Goal: Task Accomplishment & Management: Complete application form

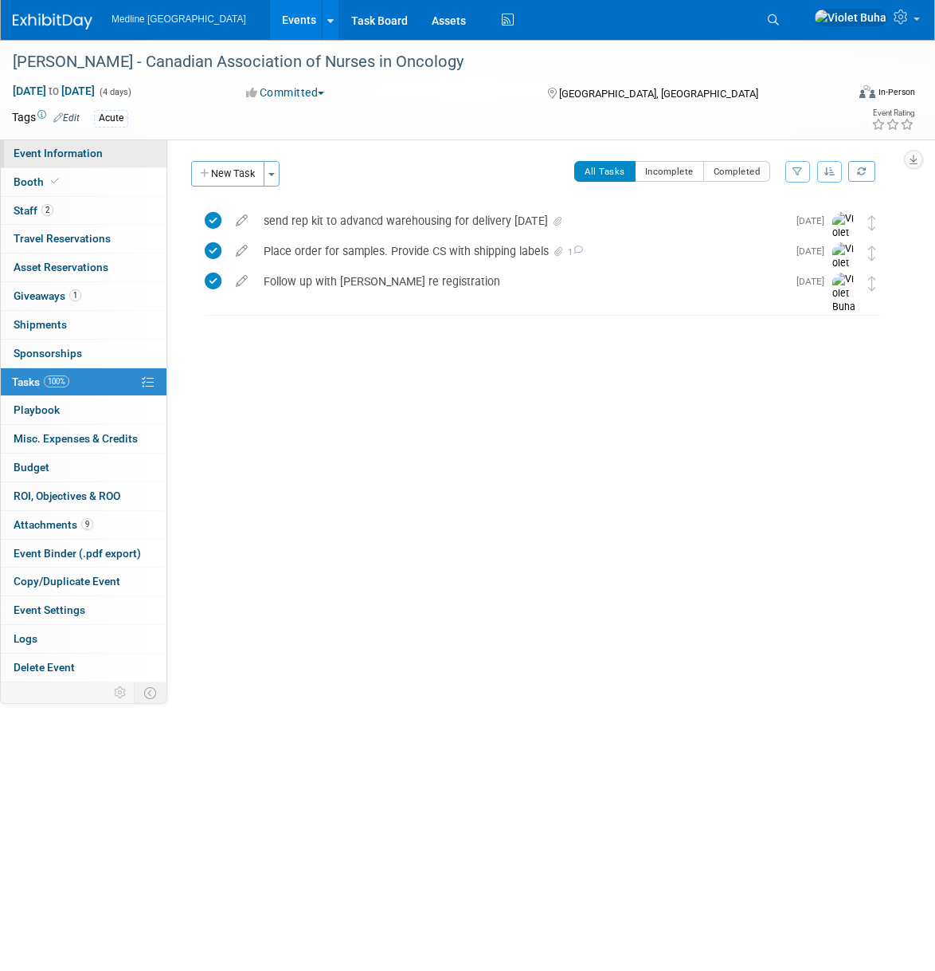
click at [90, 159] on link "Event Information" at bounding box center [84, 153] width 166 height 28
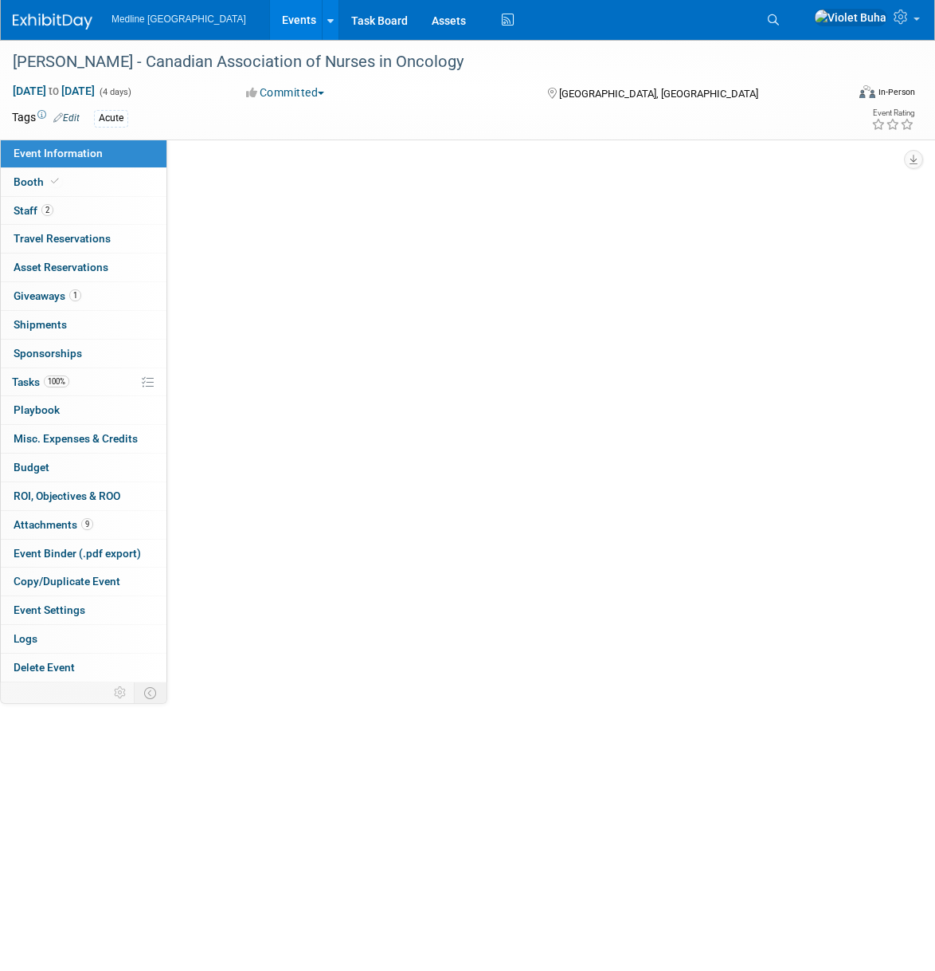
select select "Waiting for information"
select select "To do"
select select "Acute"
select select "National - Level 1"
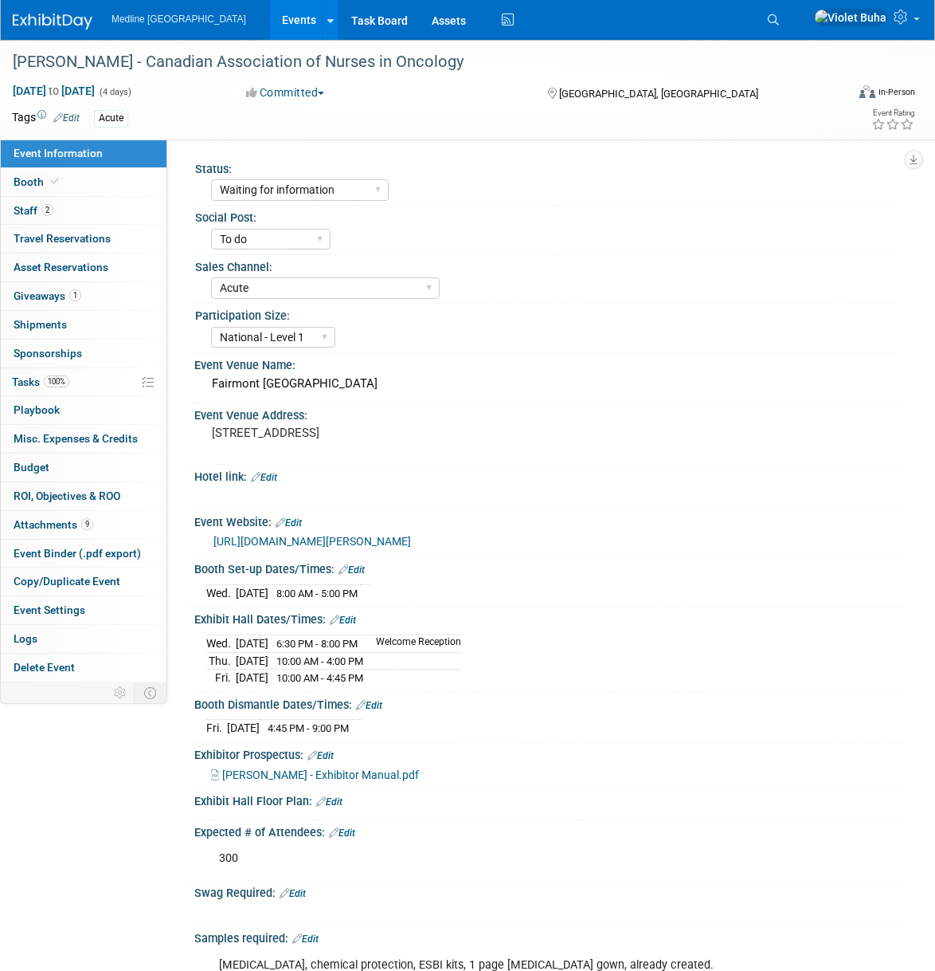
click at [52, 17] on img at bounding box center [53, 22] width 80 height 16
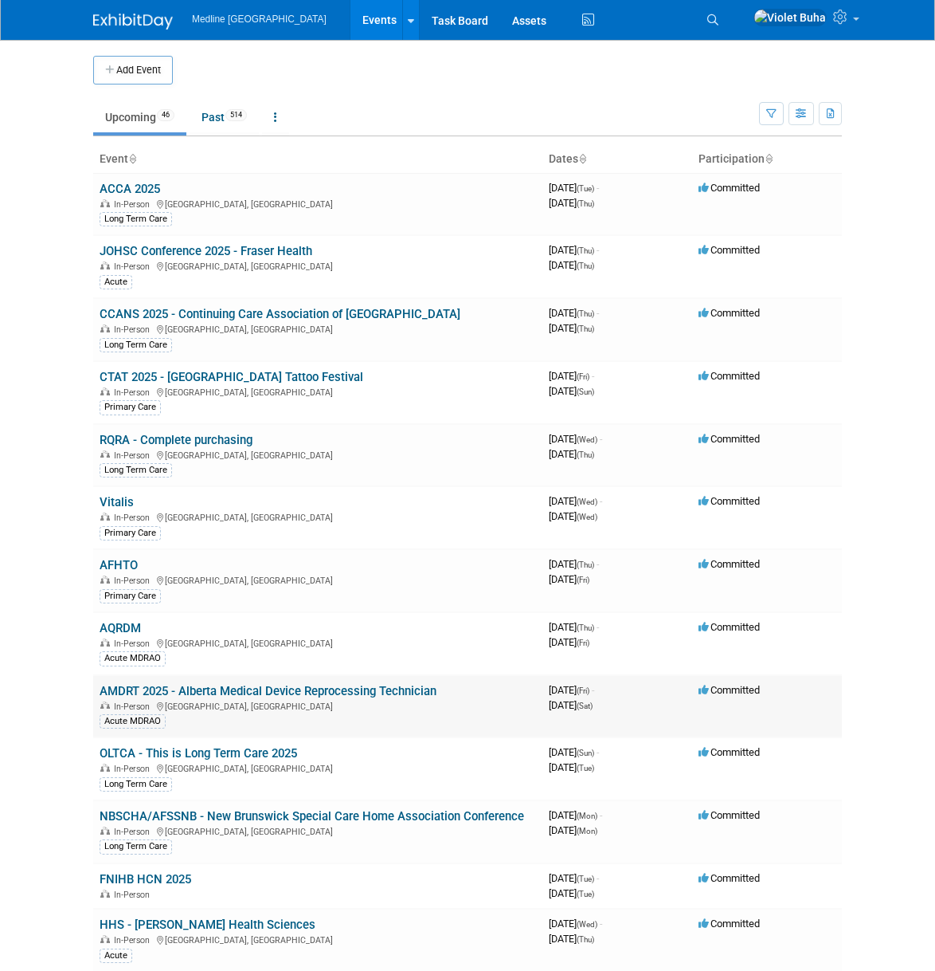
click at [156, 692] on link "AMDRT 2025 - Alberta Medical Device Reprocessing Technician" at bounding box center [268, 691] width 337 height 14
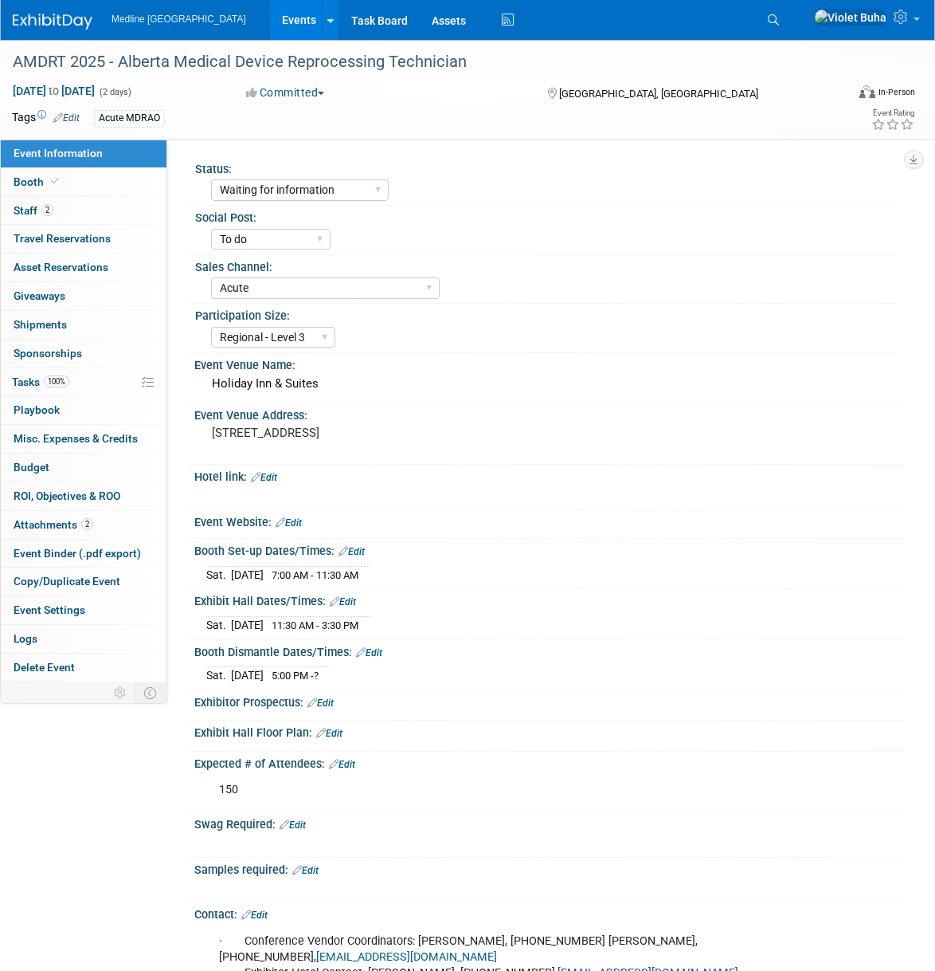
select select "Waiting for information"
select select "To do"
select select "Acute"
select select "Regional - Level 3"
click at [351, 384] on div "Holiday Inn & Suites" at bounding box center [548, 383] width 685 height 25
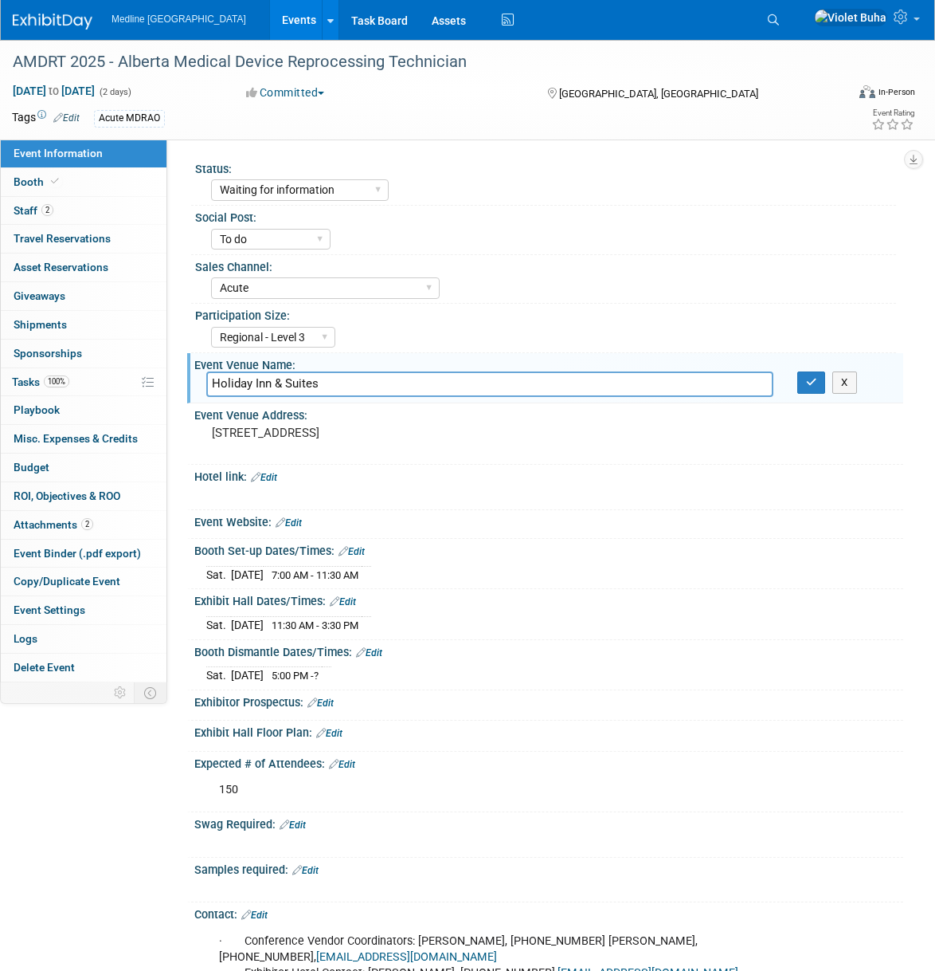
drag, startPoint x: 335, startPoint y: 383, endPoint x: 206, endPoint y: 376, distance: 130.1
click at [206, 376] on input "Holiday Inn & Suites" at bounding box center [489, 383] width 567 height 25
drag, startPoint x: 259, startPoint y: 464, endPoint x: 192, endPoint y: 439, distance: 71.3
click at [192, 439] on div "Event Venue Address: 33 Petrolia Drive, Gasoline Alley, Red Deer County, AB T4E…" at bounding box center [545, 433] width 716 height 61
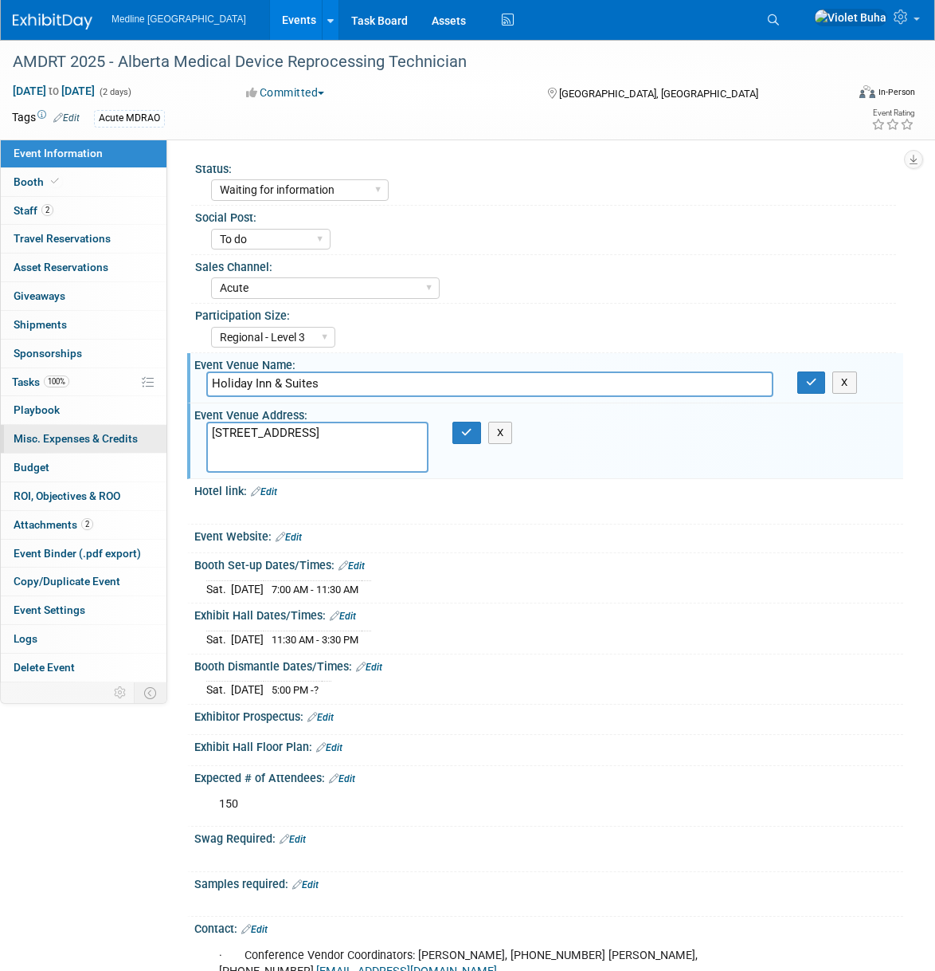
drag, startPoint x: 300, startPoint y: 461, endPoint x: 153, endPoint y: 433, distance: 149.2
click at [153, 433] on div "Event Information Event Info Booth Booth 2 Staff 2 Staff 0 Travel Reservations …" at bounding box center [467, 600] width 935 height 1121
click at [728, 551] on div "Event Website: Edit" at bounding box center [545, 538] width 716 height 29
drag, startPoint x: 621, startPoint y: 469, endPoint x: 515, endPoint y: 430, distance: 112.9
click at [621, 469] on div "Event Venue Address: 33 Petrolia Drive, Gasoline Alley, Red Deer County, AB T4E…" at bounding box center [545, 441] width 716 height 76
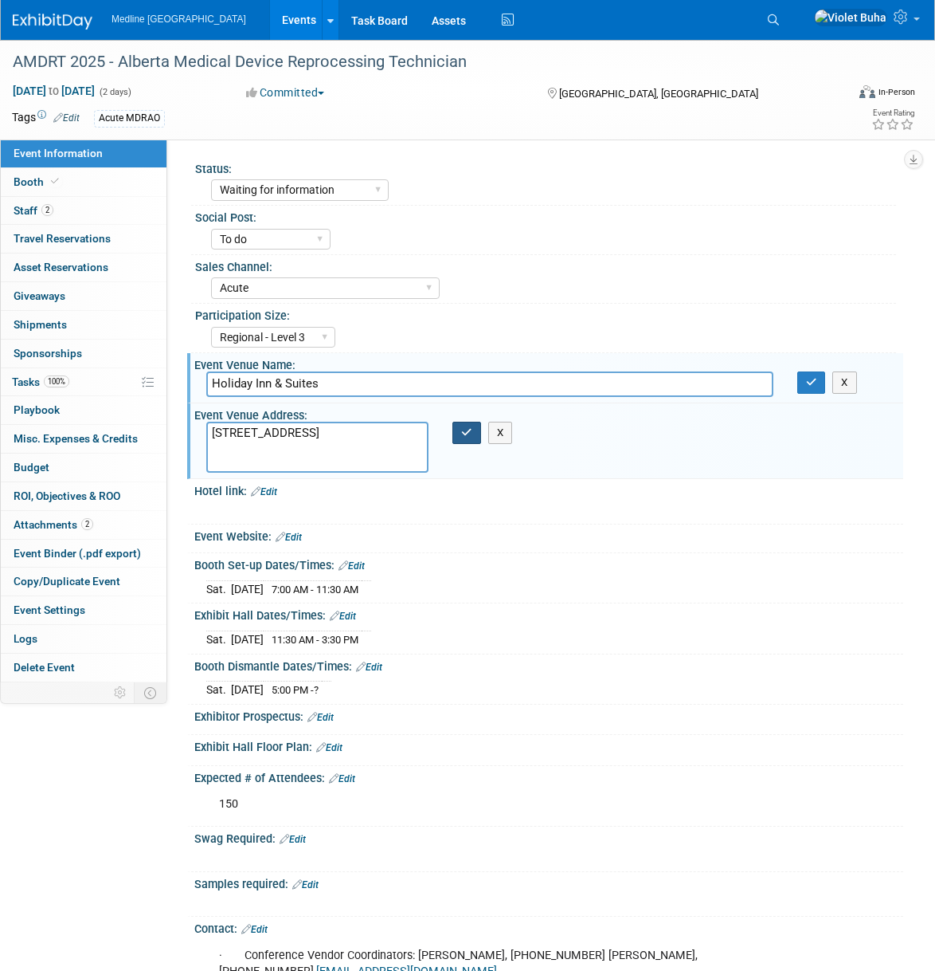
click at [472, 434] on icon "button" at bounding box center [466, 432] width 11 height 10
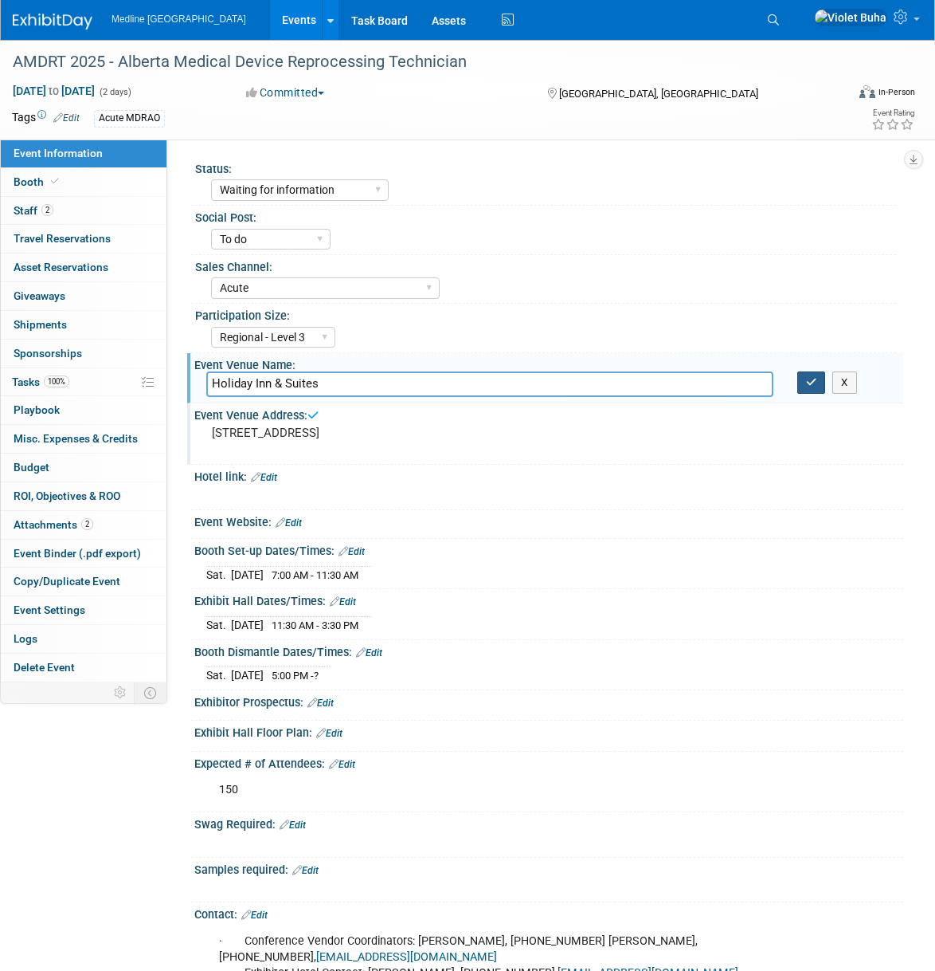
click at [806, 379] on icon "button" at bounding box center [811, 382] width 11 height 10
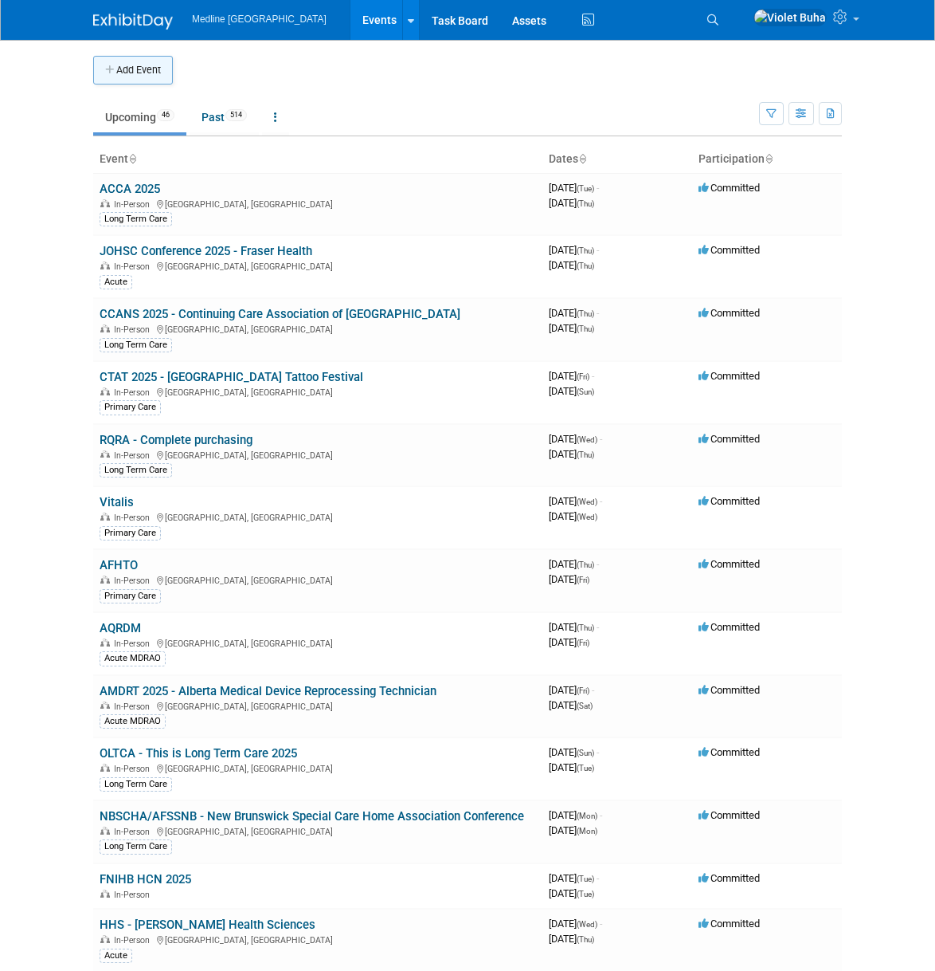
click at [145, 75] on button "Add Event" at bounding box center [133, 70] width 80 height 29
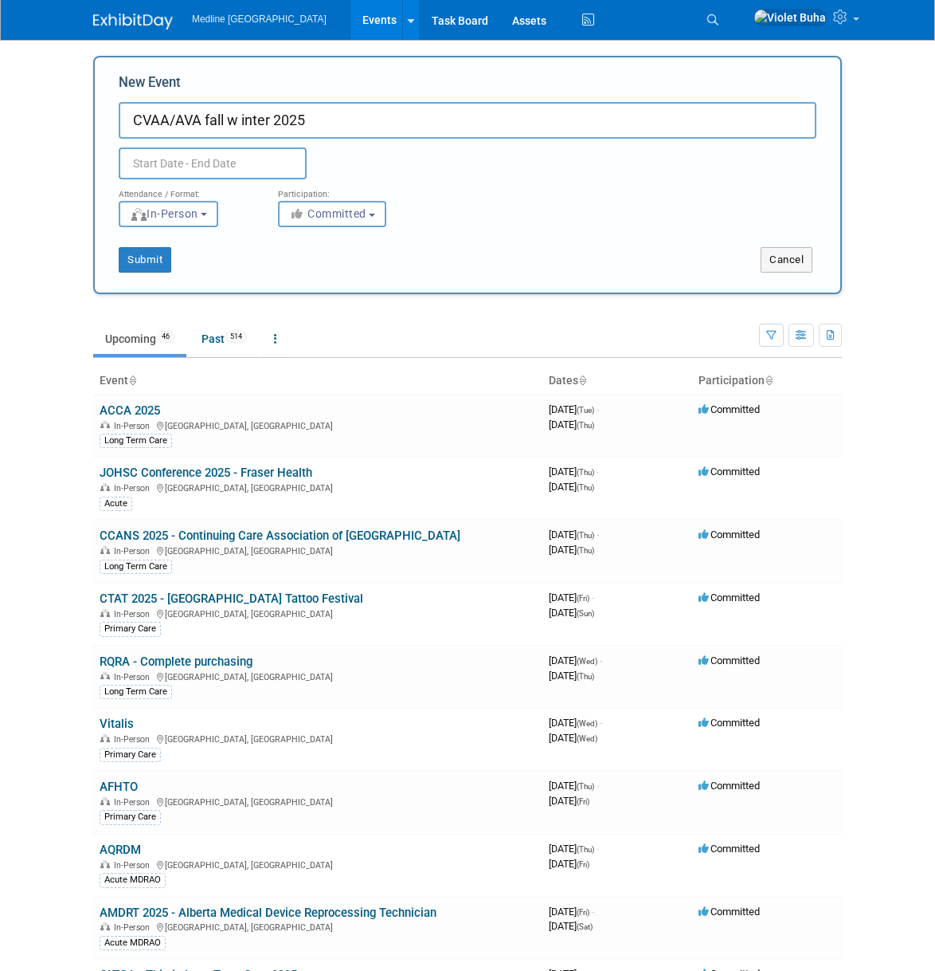
click at [244, 122] on input "CVAA/AVA fall w inter 2025" at bounding box center [468, 120] width 698 height 37
type input "CVAA/AVA fall winter 2025"
click at [214, 157] on input "text" at bounding box center [213, 163] width 188 height 32
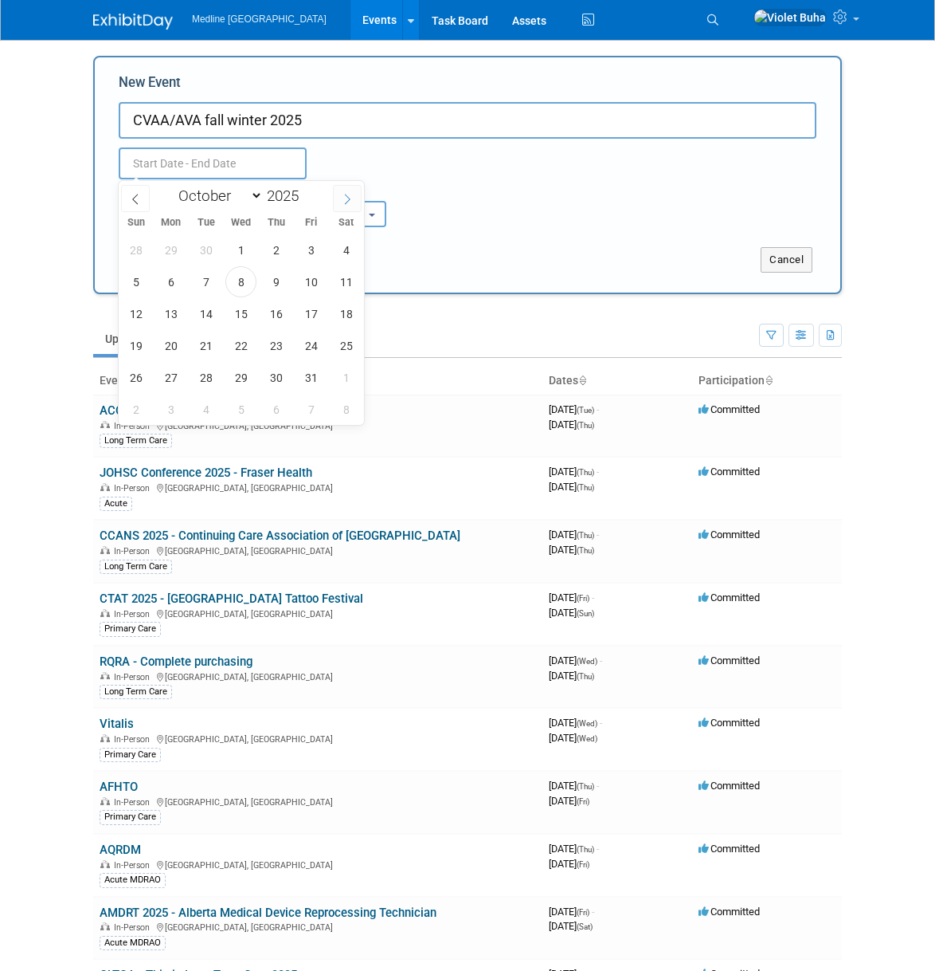
click at [347, 197] on icon at bounding box center [348, 199] width 6 height 10
select select "11"
click at [276, 247] on span "4" at bounding box center [276, 249] width 31 height 31
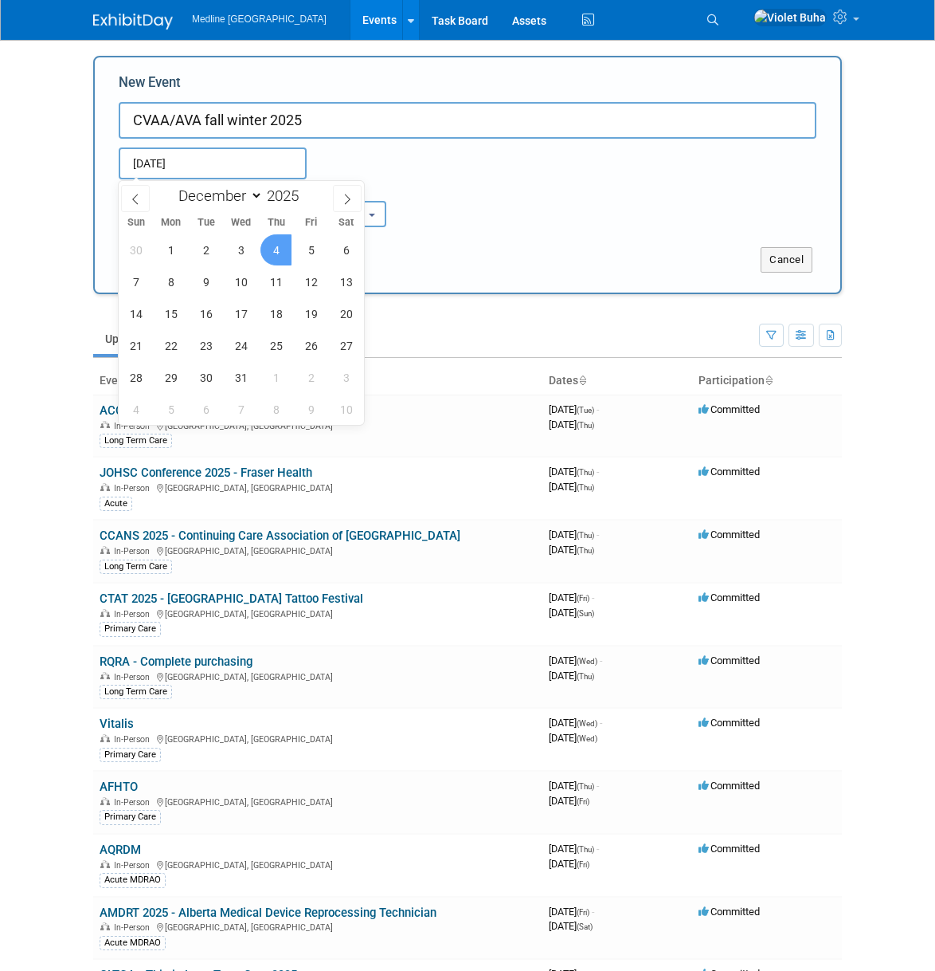
type input "[DATE] to [DATE]"
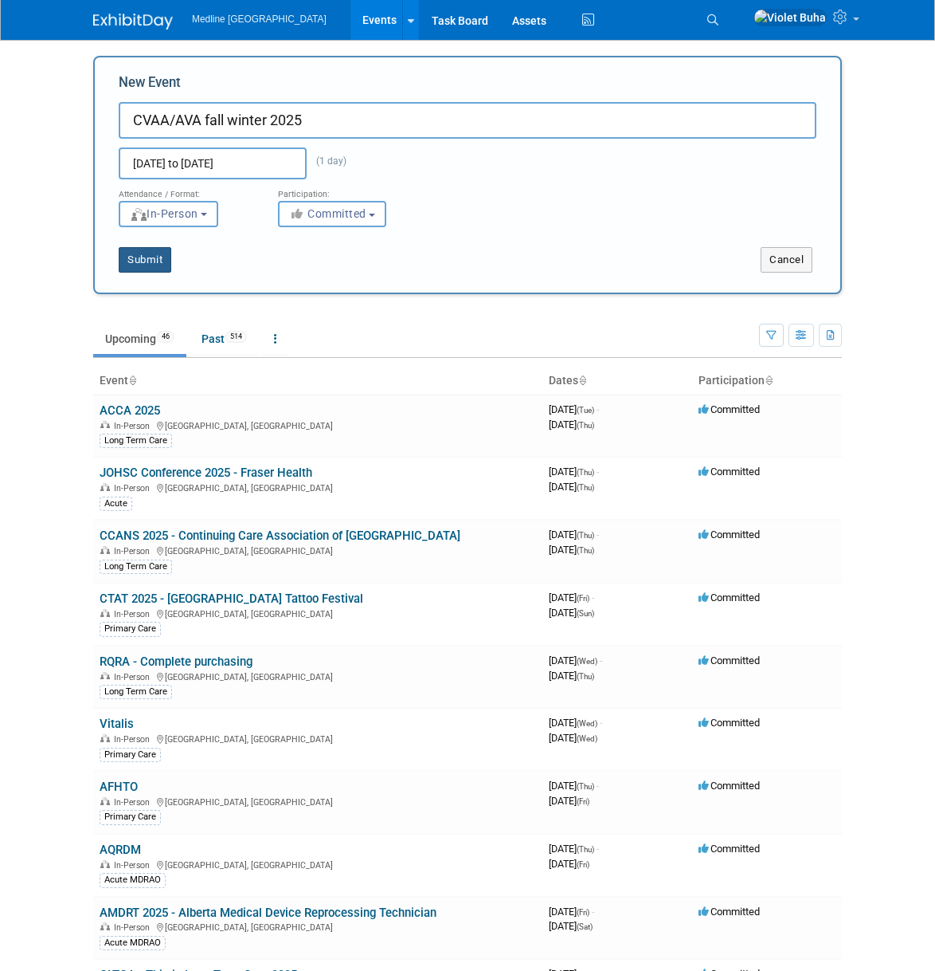
click at [158, 258] on button "Submit" at bounding box center [145, 259] width 53 height 25
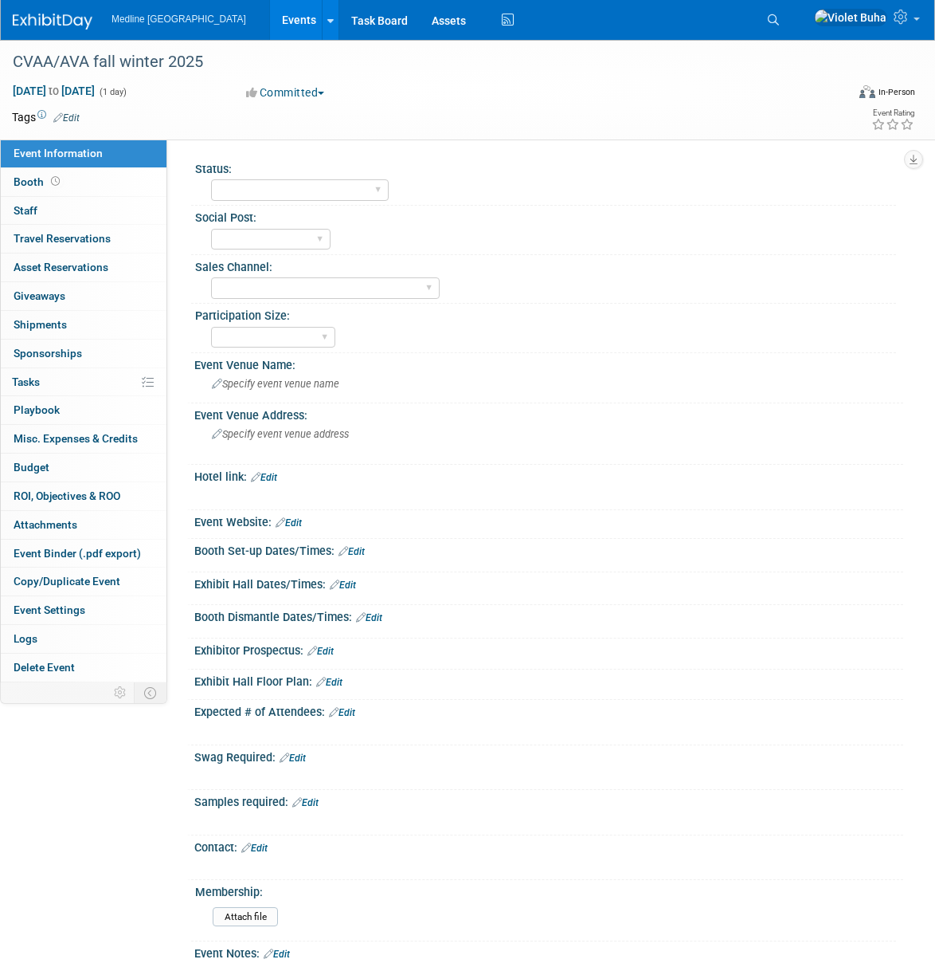
click at [76, 116] on link "Edit" at bounding box center [66, 117] width 26 height 11
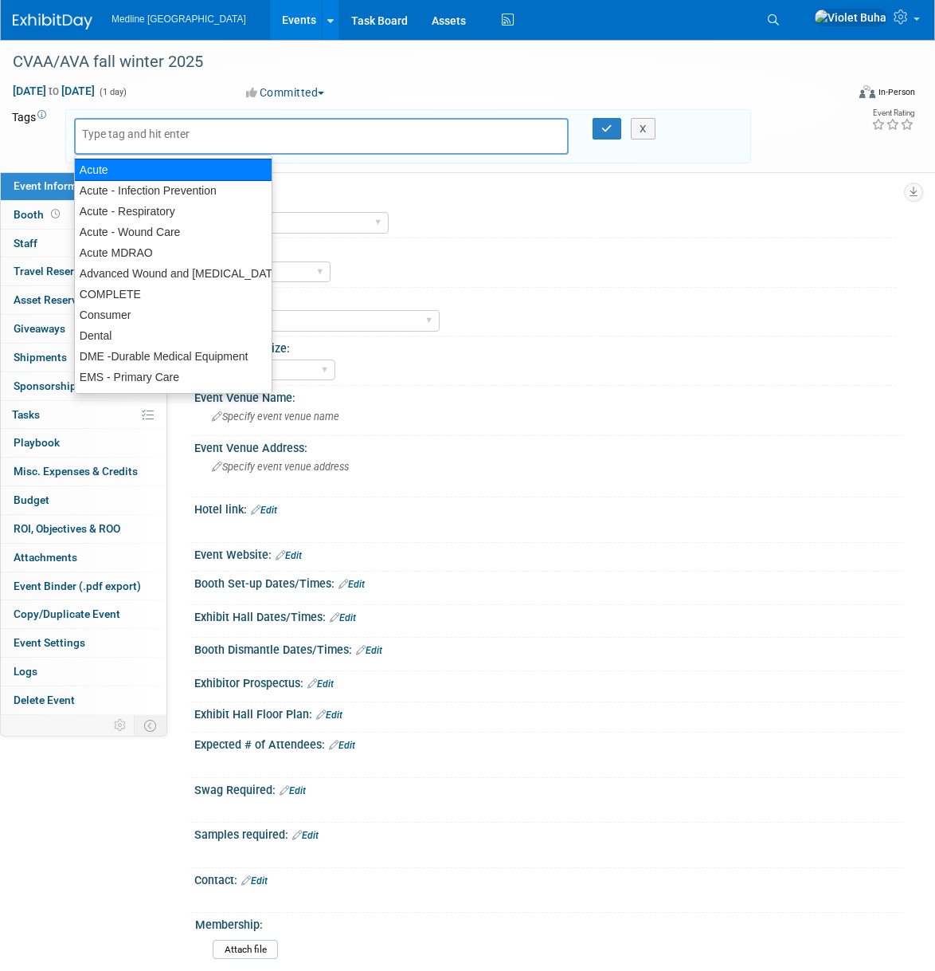
click at [125, 167] on div "Acute" at bounding box center [173, 170] width 198 height 22
type input "Acute"
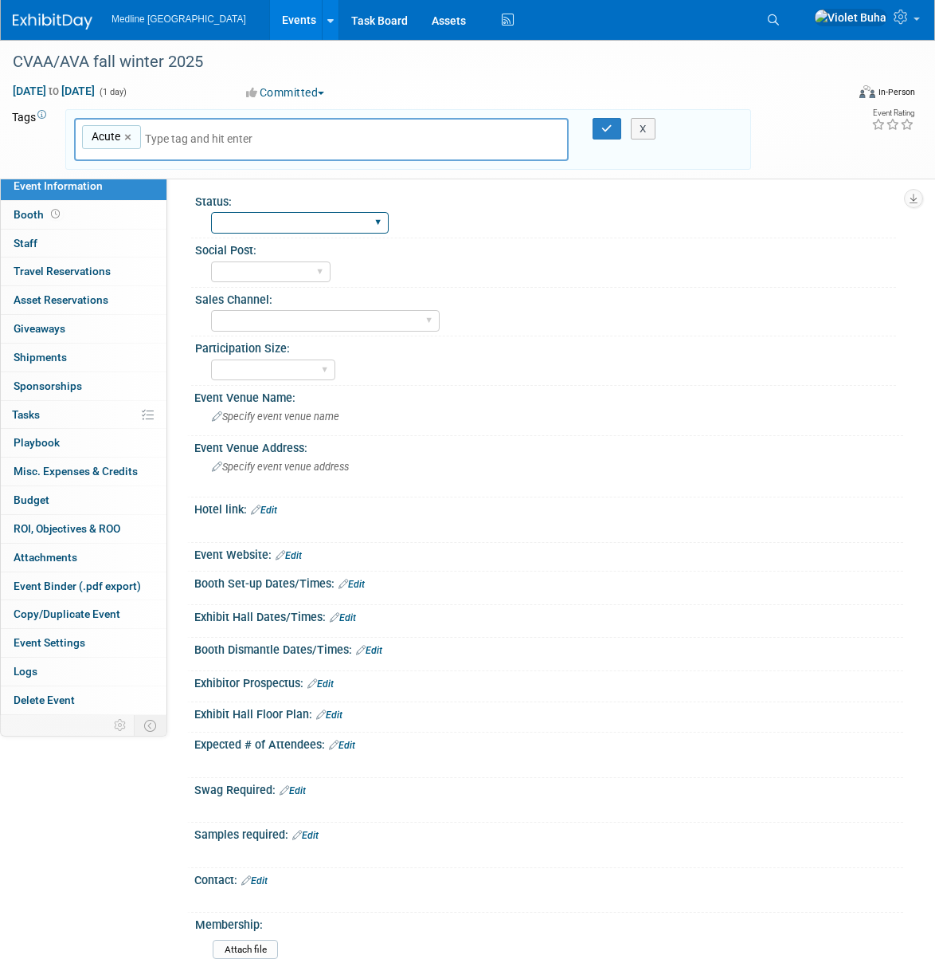
click at [351, 220] on select "Waiting for information In progress Need to order Samples/Swag Complete" at bounding box center [300, 223] width 178 height 22
select select "Waiting for information"
click at [211, 212] on select "Waiting for information In progress Need to order Samples/Swag Complete" at bounding box center [300, 223] width 178 height 22
click at [605, 126] on icon "button" at bounding box center [607, 129] width 11 height 10
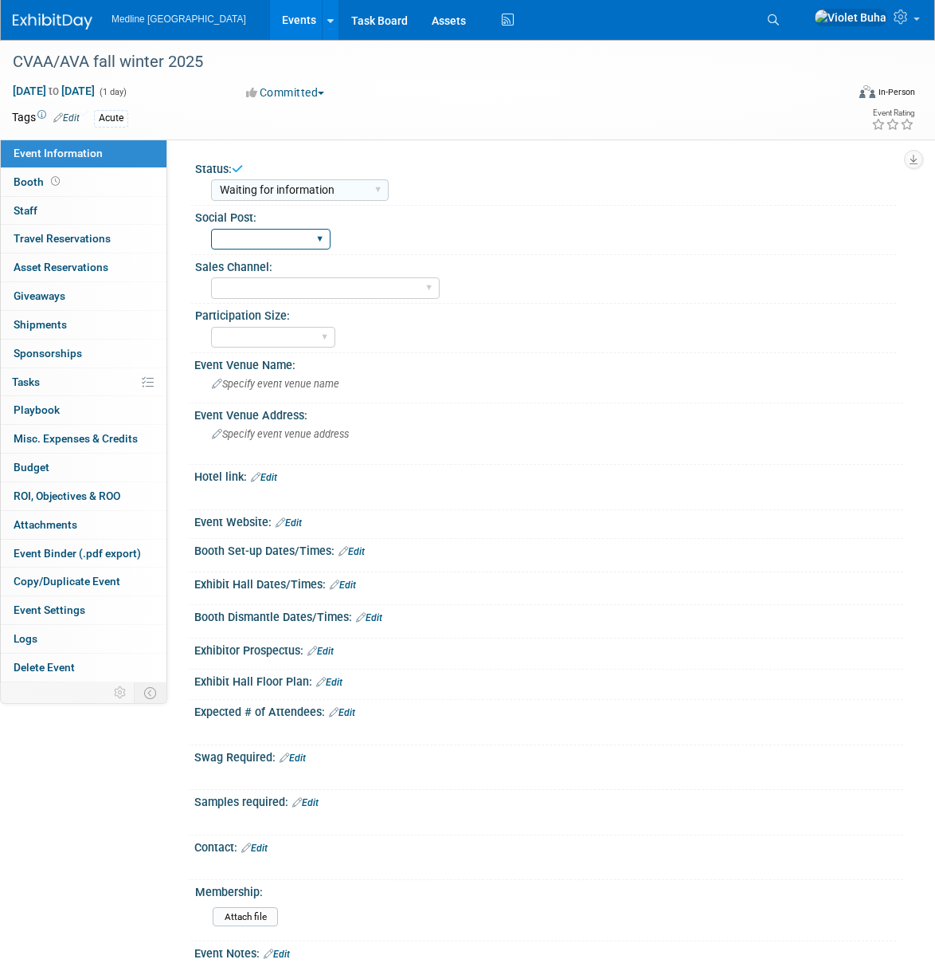
click at [291, 244] on select "To do Done" at bounding box center [271, 240] width 120 height 22
select select "To do"
click at [211, 229] on select "To do Done" at bounding box center [271, 240] width 120 height 22
click at [299, 288] on select "Acute Consumer Dental Long Term Care [MEDICAL_DATA] Home Health Care Primary Ca…" at bounding box center [325, 288] width 229 height 22
select select "Acute"
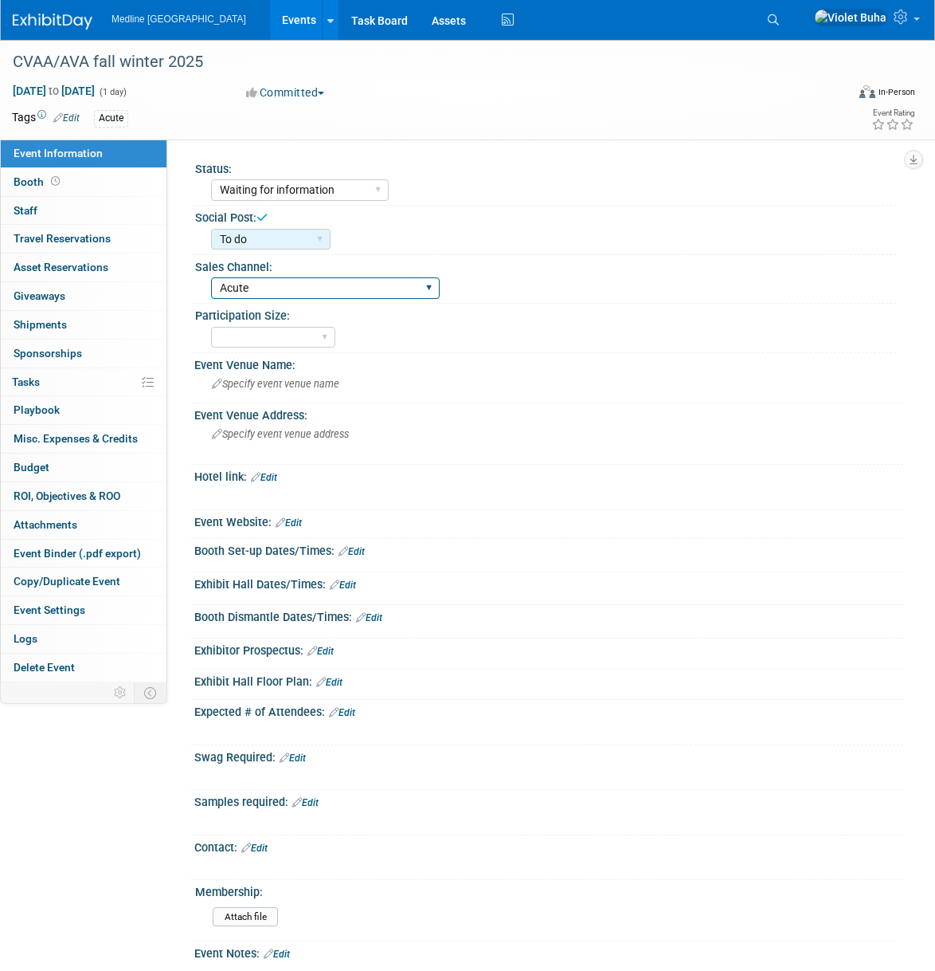
click at [211, 277] on select "Acute Consumer Dental Long Term Care [MEDICAL_DATA] Home Health Care Primary Ca…" at bounding box center [325, 288] width 229 height 22
click at [523, 326] on div "National - Level 1 Provincial - Level 2 Regional - Level 3" at bounding box center [553, 335] width 685 height 25
click at [237, 382] on span "Specify event venue name" at bounding box center [275, 384] width 127 height 12
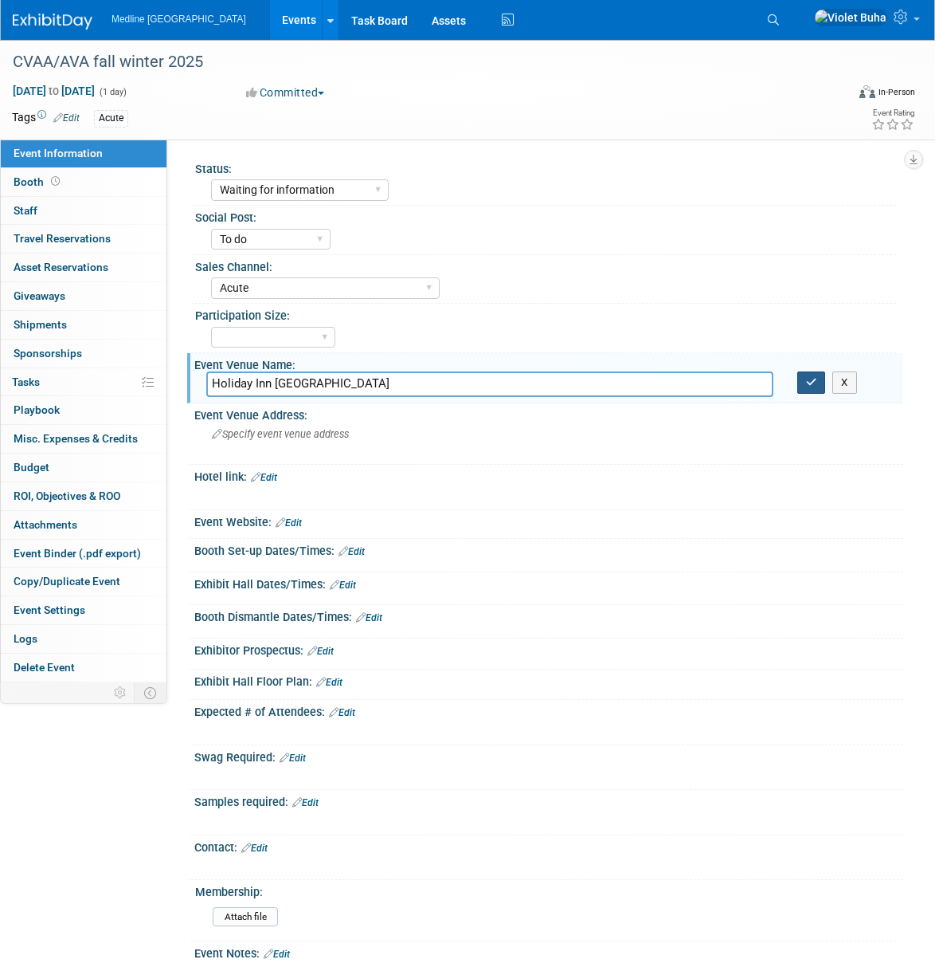
type input "Holiday Inn [GEOGRAPHIC_DATA]"
drag, startPoint x: 811, startPoint y: 379, endPoint x: 779, endPoint y: 386, distance: 33.3
click at [811, 379] on icon "button" at bounding box center [811, 382] width 11 height 10
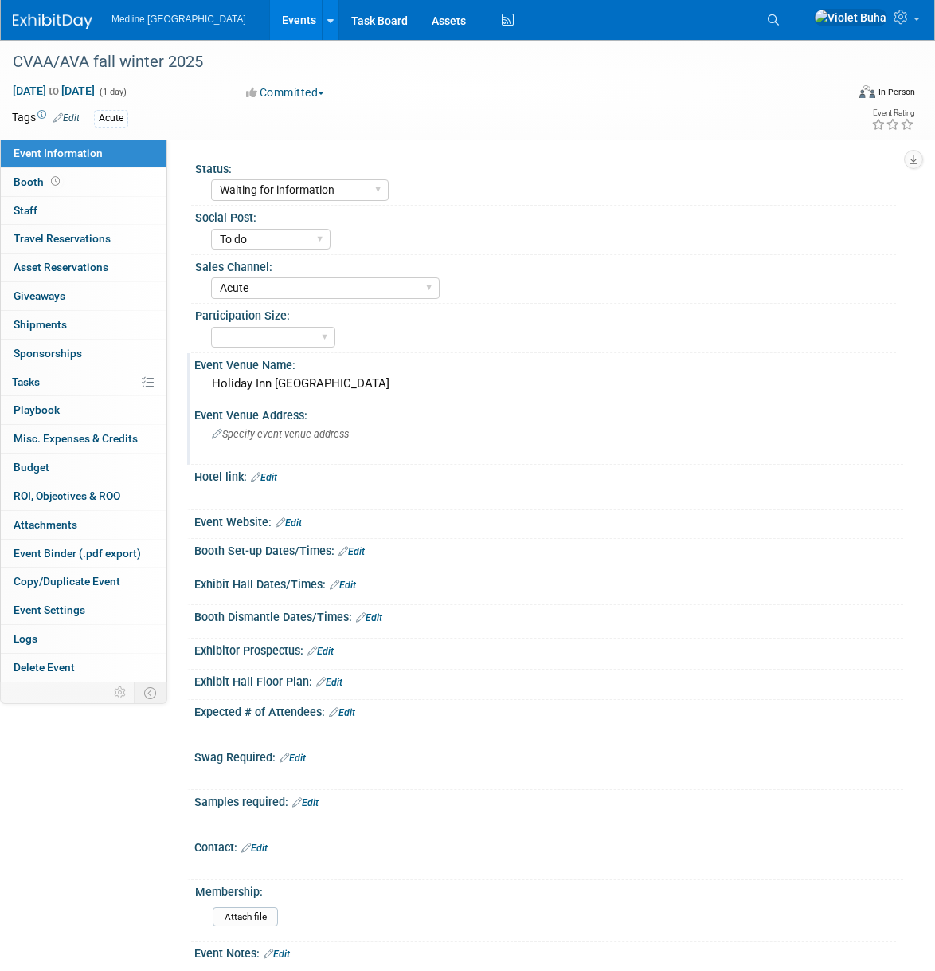
click at [240, 436] on span "Specify event venue address" at bounding box center [280, 434] width 137 height 12
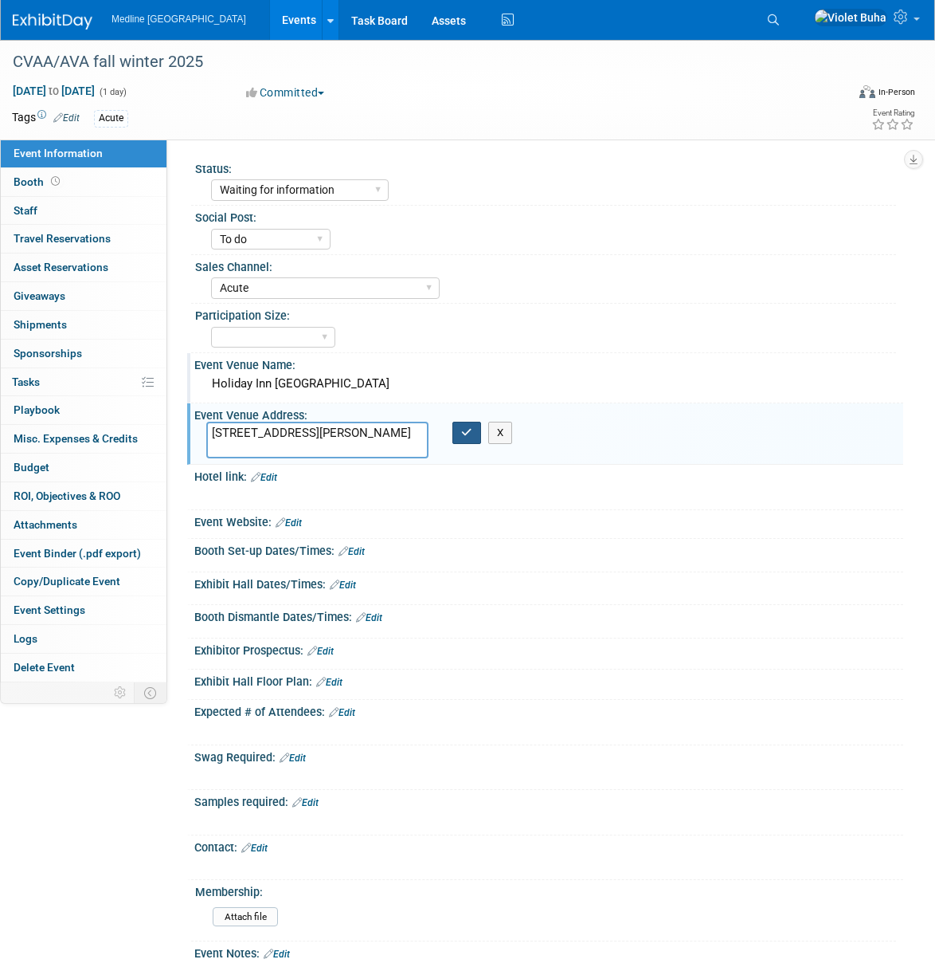
type textarea "[STREET_ADDRESS][PERSON_NAME]"
click at [473, 437] on button "button" at bounding box center [467, 433] width 29 height 22
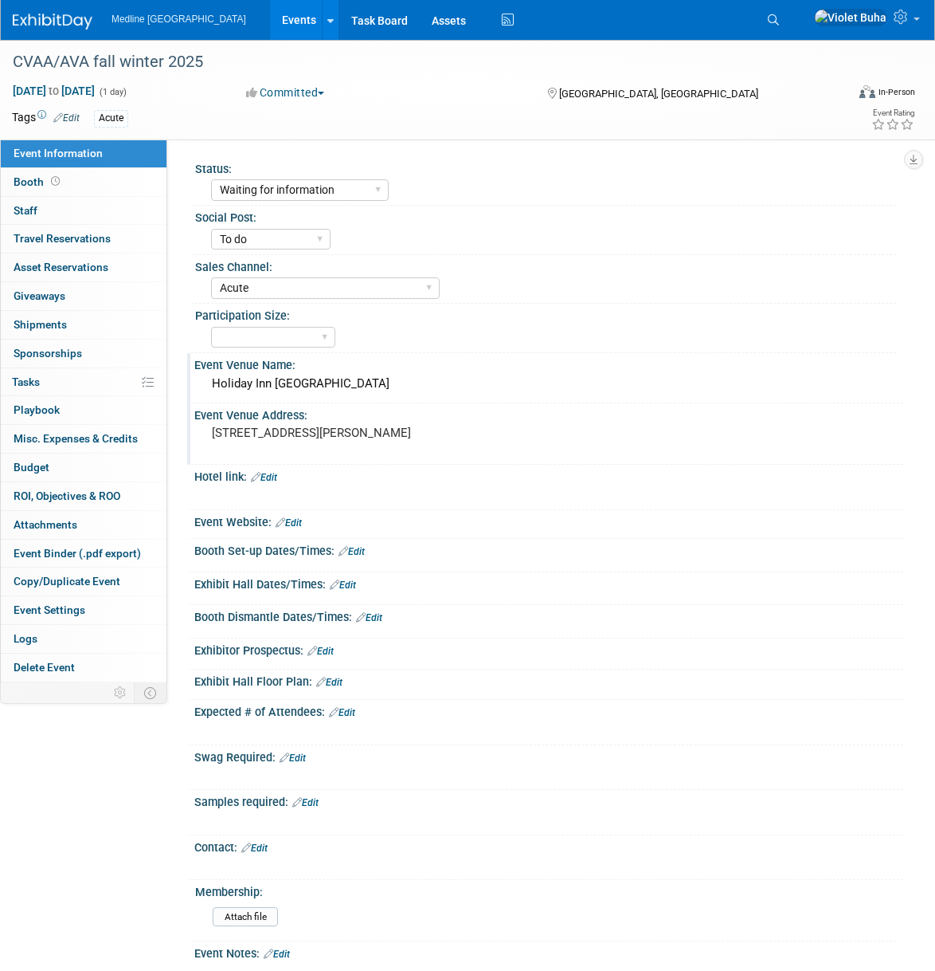
drag, startPoint x: 105, startPoint y: 214, endPoint x: 178, endPoint y: 199, distance: 73.9
click at [105, 214] on link "0 Staff 0" at bounding box center [84, 211] width 166 height 28
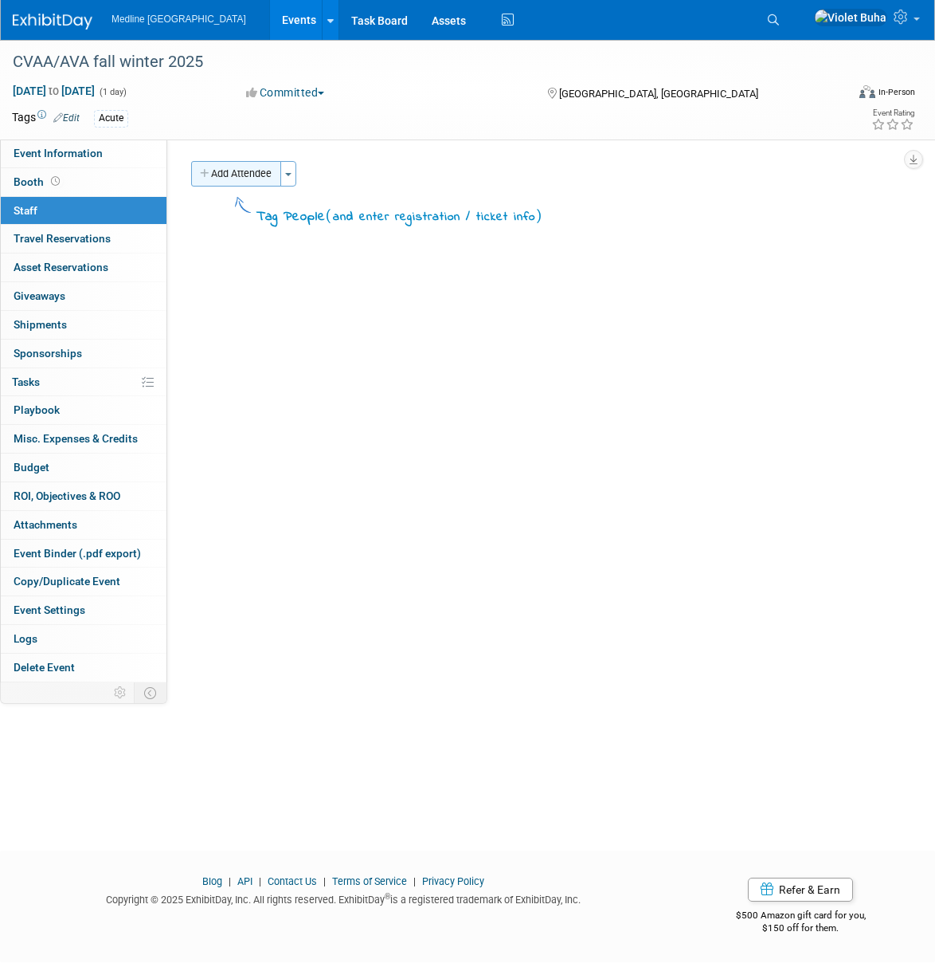
click at [230, 177] on button "Add Attendee" at bounding box center [236, 173] width 90 height 25
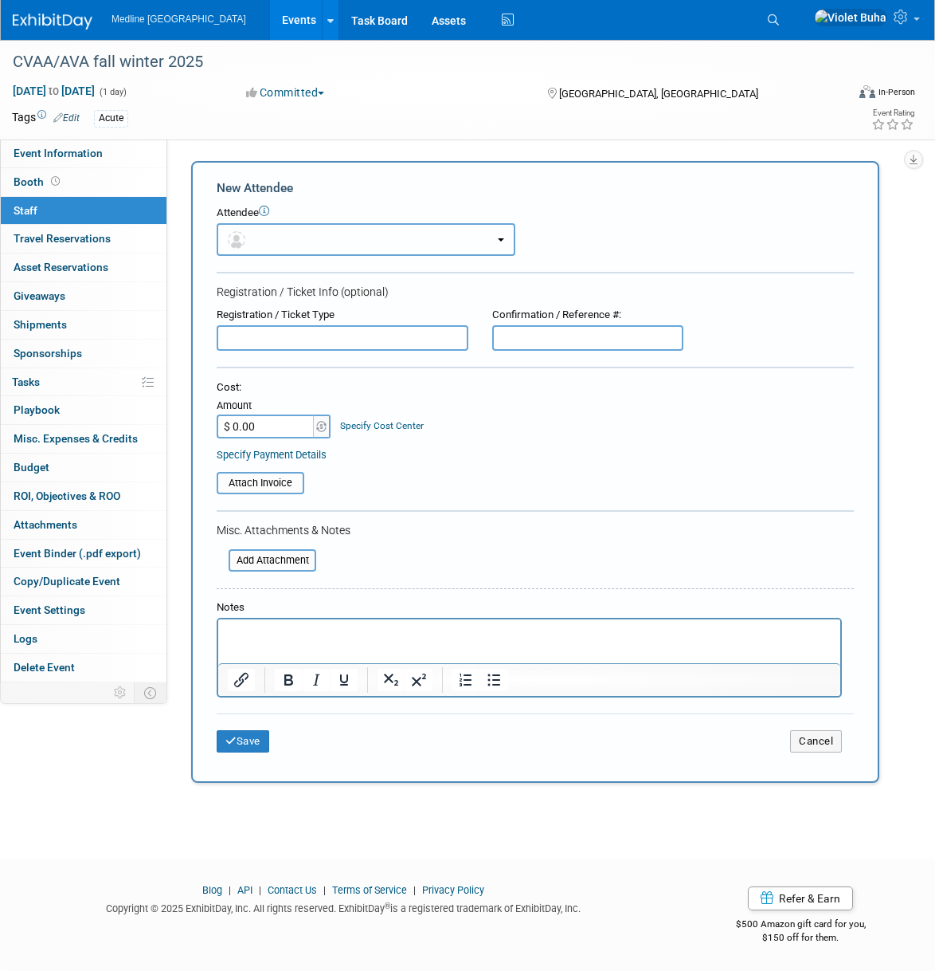
click at [258, 237] on button "button" at bounding box center [366, 239] width 299 height 33
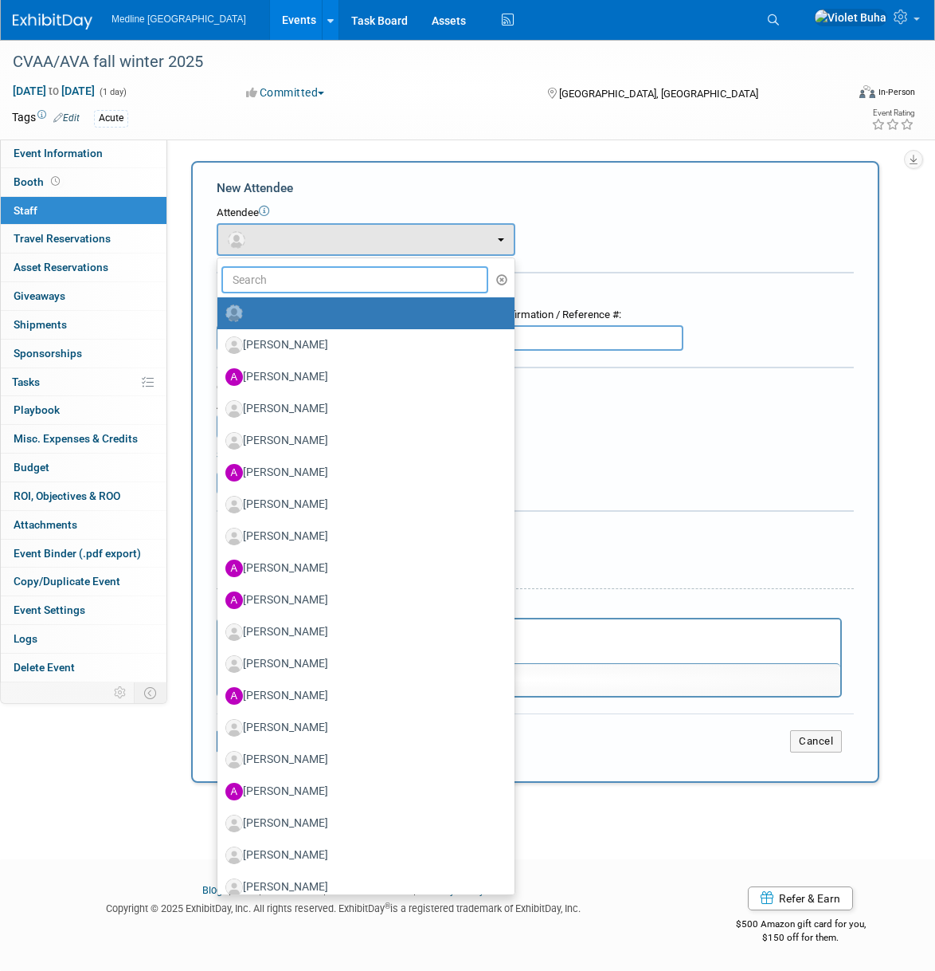
click at [257, 281] on input "text" at bounding box center [355, 279] width 267 height 27
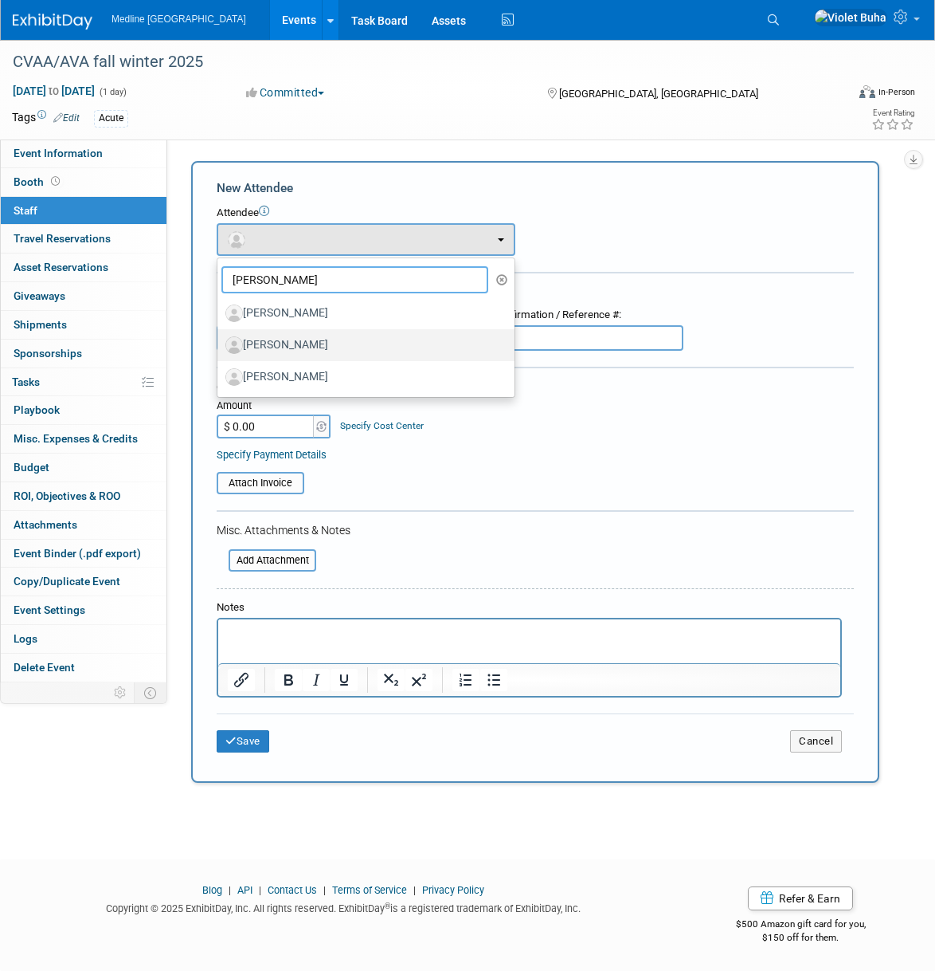
type input "[PERSON_NAME]"
click at [305, 343] on label "[PERSON_NAME]" at bounding box center [362, 344] width 273 height 25
click at [220, 343] on input "[PERSON_NAME]" at bounding box center [215, 343] width 10 height 10
select select "b7724164-953e-4e9e-bc9e-cbbf4b0b7ce0"
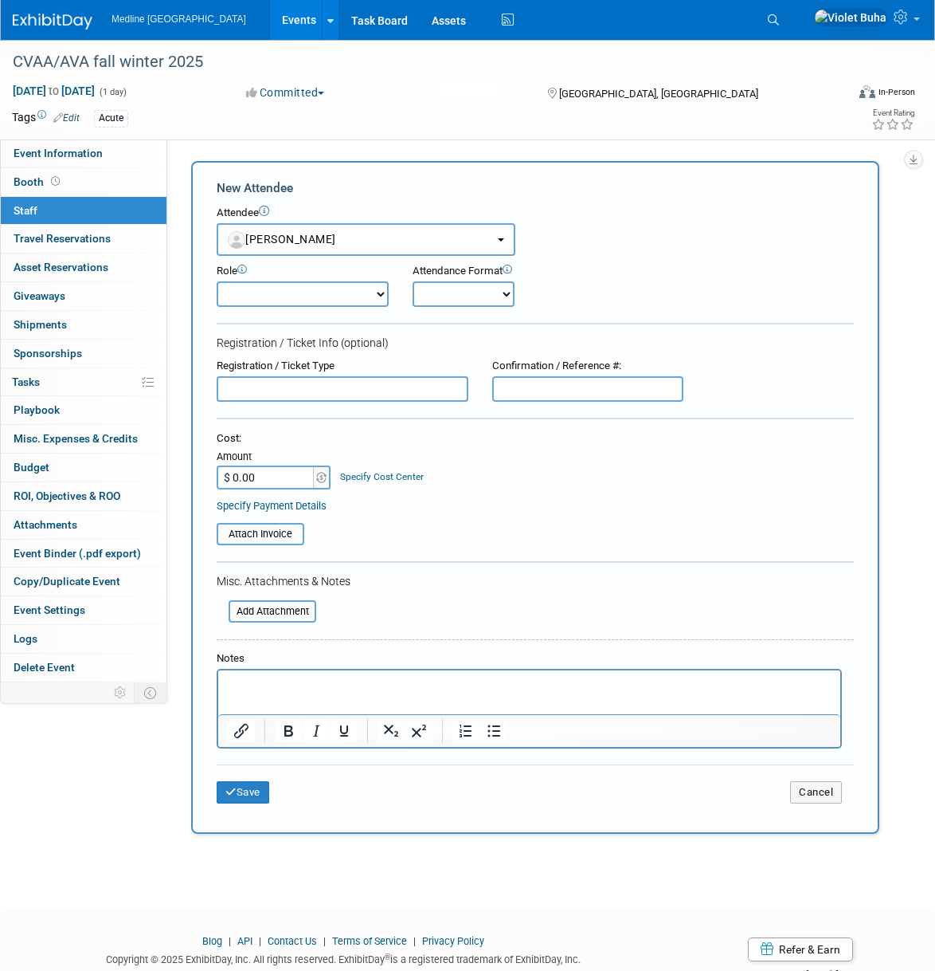
click at [382, 292] on select "Champion Clinical Demonstrator Host Marketing Planner Presenter" at bounding box center [303, 293] width 172 height 25
select select "4"
click at [217, 281] on select "Champion Clinical Demonstrator Host Marketing Planner Presenter" at bounding box center [303, 293] width 172 height 25
click at [480, 287] on select "Onsite Remote" at bounding box center [464, 293] width 102 height 25
select select "1"
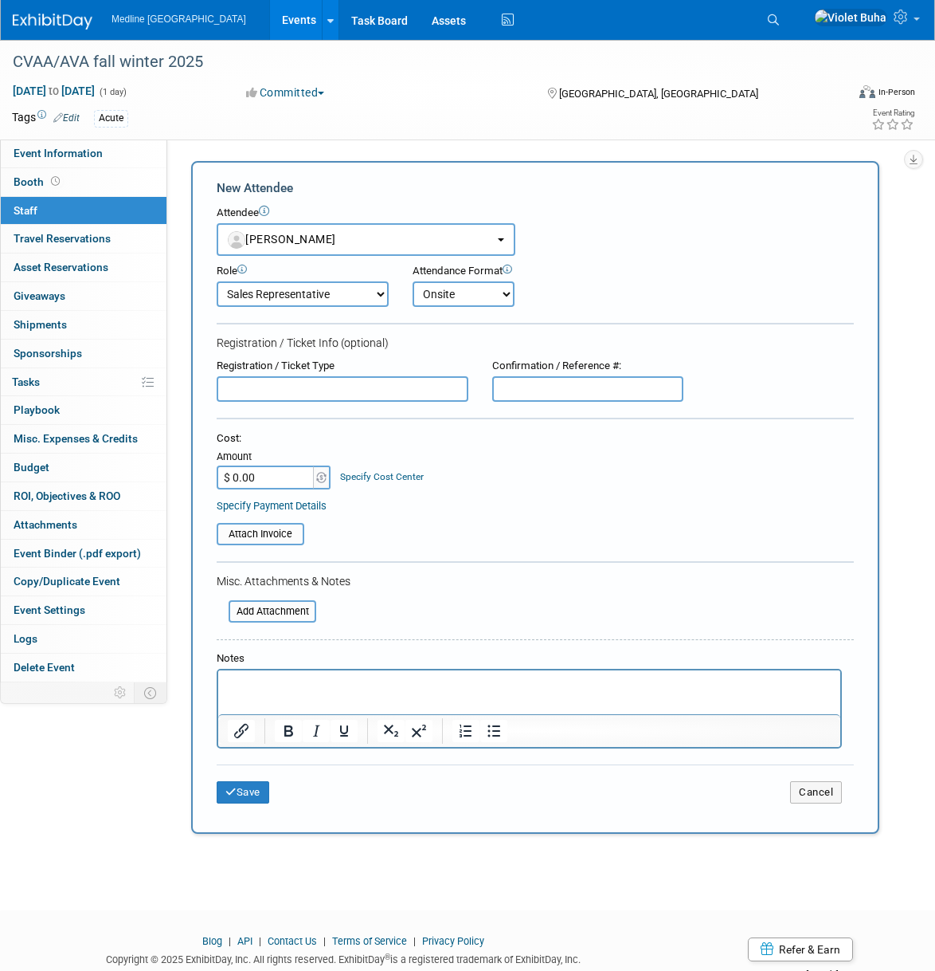
click at [413, 281] on select "Onsite Remote" at bounding box center [464, 293] width 102 height 25
click at [245, 793] on button "Save" at bounding box center [243, 792] width 53 height 22
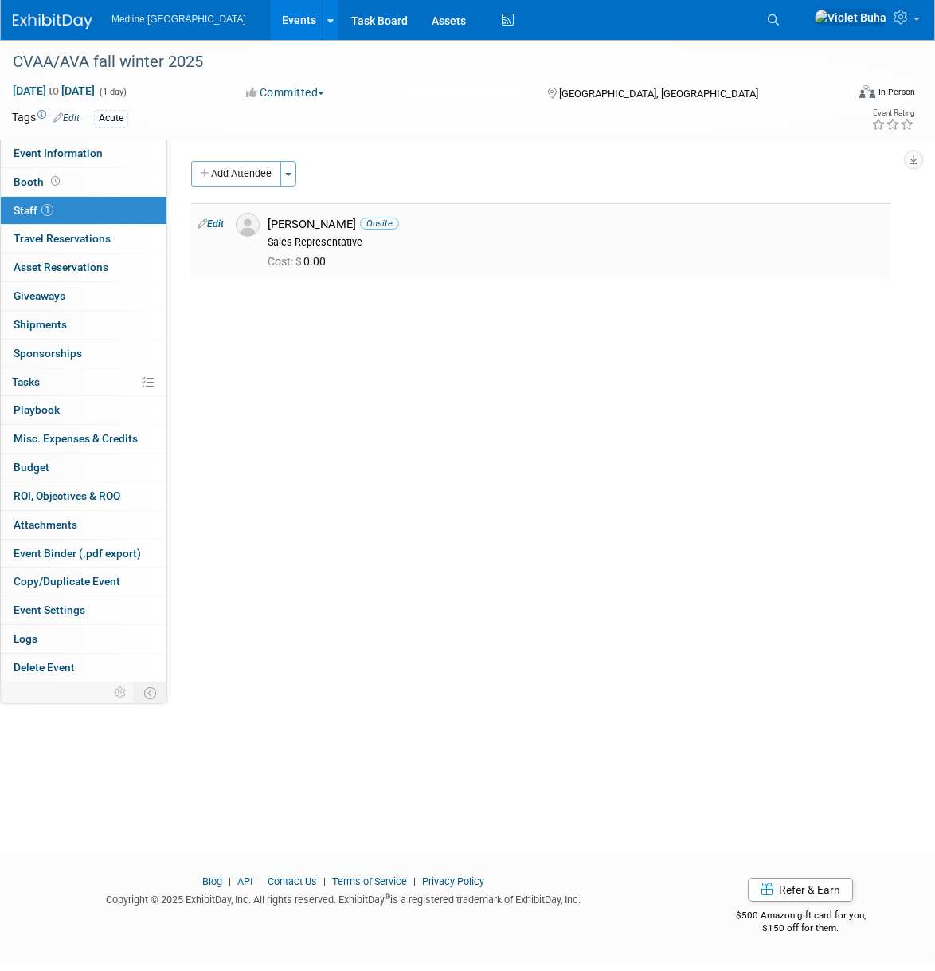
drag, startPoint x: 484, startPoint y: 445, endPoint x: 469, endPoint y: 437, distance: 17.1
click at [484, 445] on div "Status: Waiting for information In progress Need to order Samples/Swag Complete…" at bounding box center [535, 410] width 736 height 543
click at [96, 174] on link "Booth" at bounding box center [84, 182] width 166 height 28
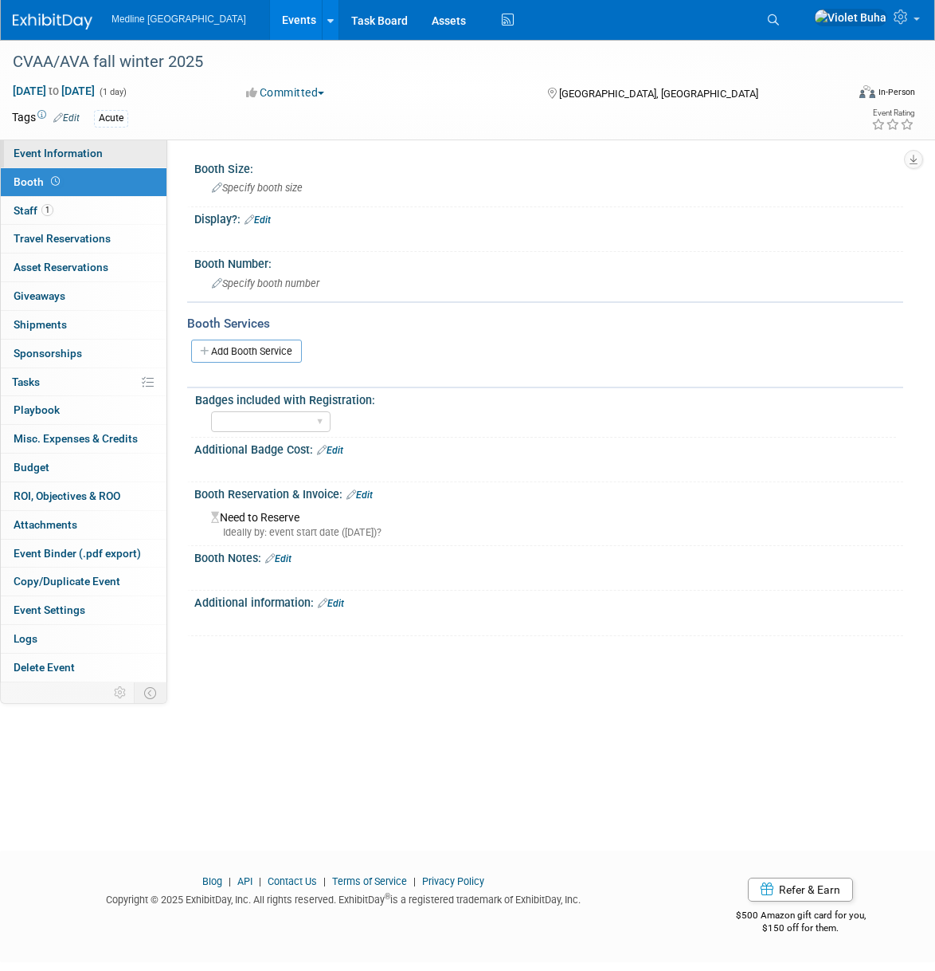
click at [104, 155] on link "Event Information" at bounding box center [84, 153] width 166 height 28
select select "Waiting for information"
select select "To do"
select select "Acute"
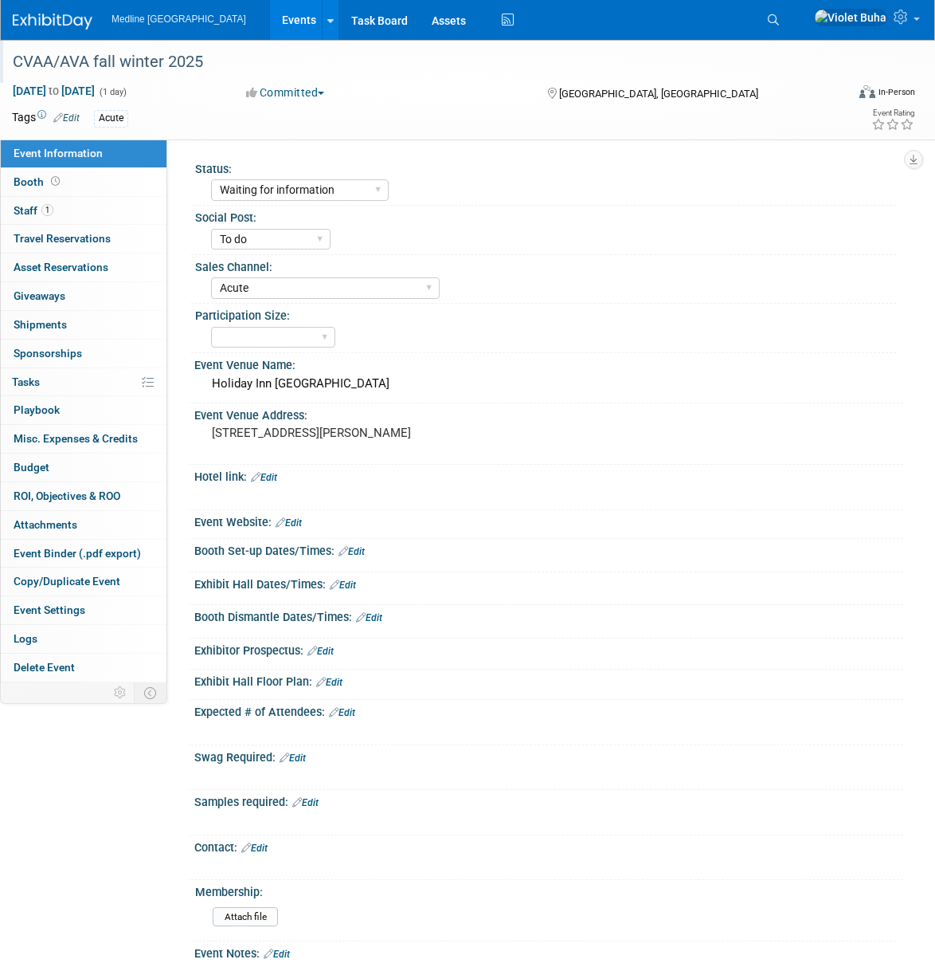
click at [260, 60] on div "CVAA/AVA fall winter 2025" at bounding box center [417, 62] width 820 height 29
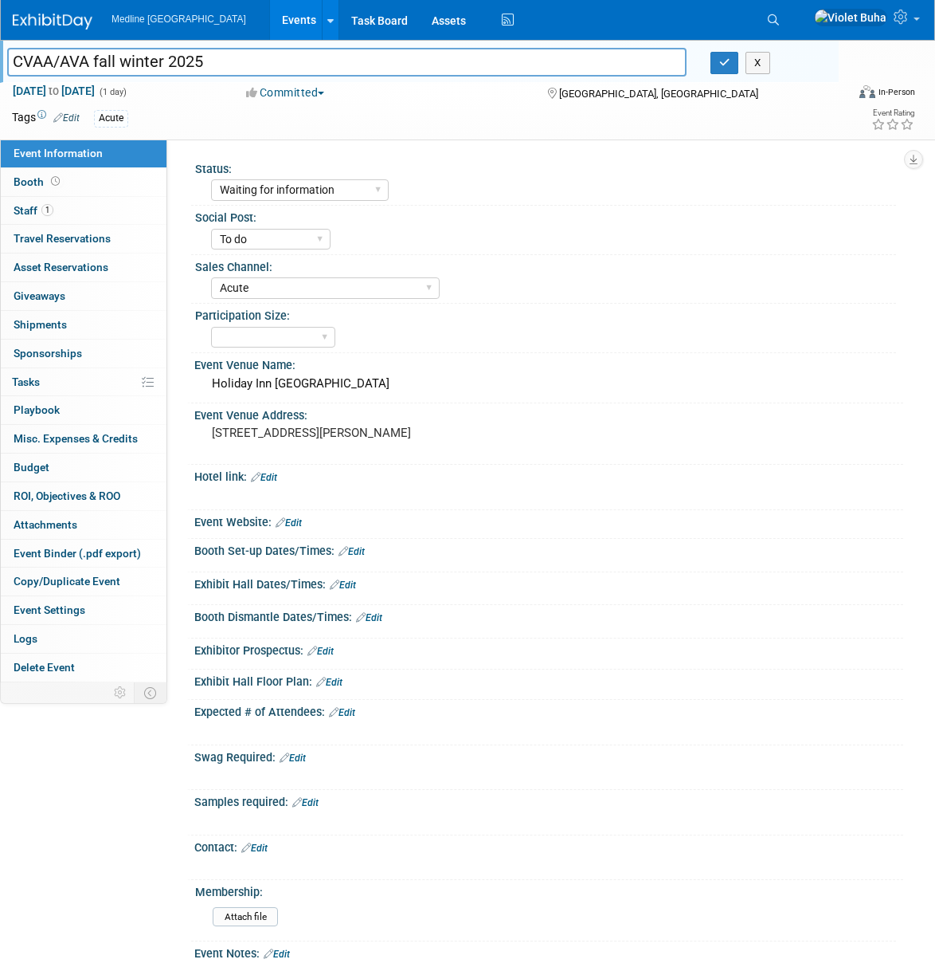
drag, startPoint x: 255, startPoint y: 60, endPoint x: -12, endPoint y: 58, distance: 266.9
click at [0, 58] on html "Medline [GEOGRAPHIC_DATA] Events Add Event Bulk Upload Events Shareable Event B…" at bounding box center [467, 485] width 935 height 971
